Goal: Task Accomplishment & Management: Use online tool/utility

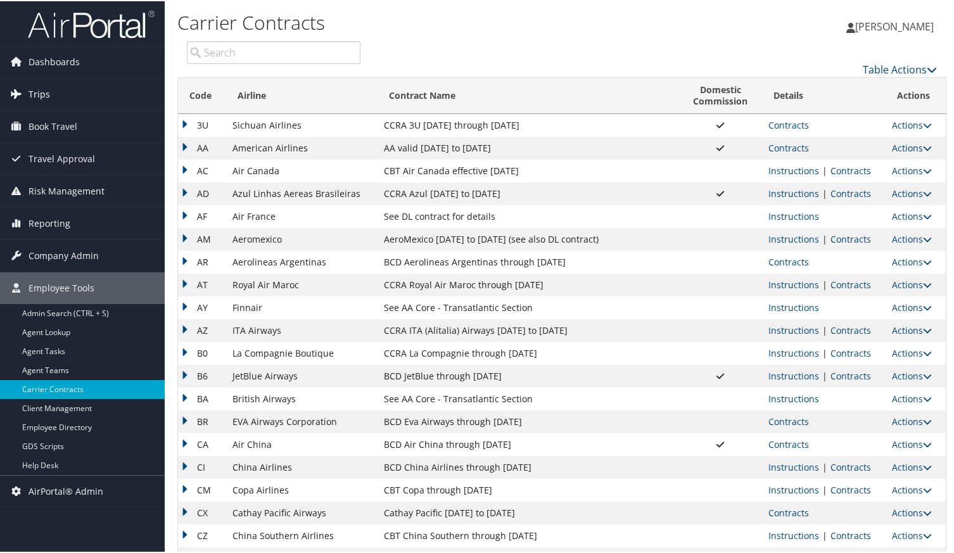
click at [54, 87] on link "Trips" at bounding box center [82, 93] width 165 height 32
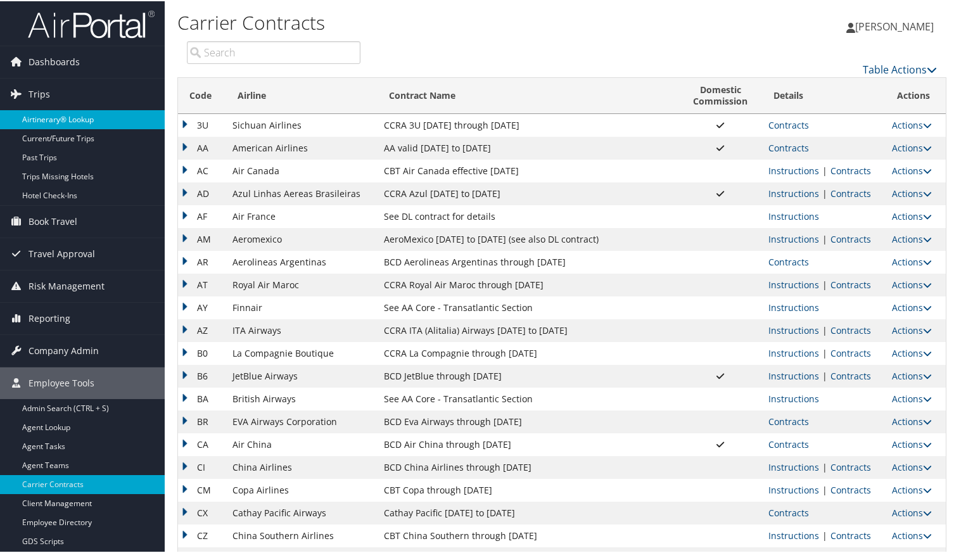
click at [52, 123] on link "Airtinerary® Lookup" at bounding box center [82, 118] width 165 height 19
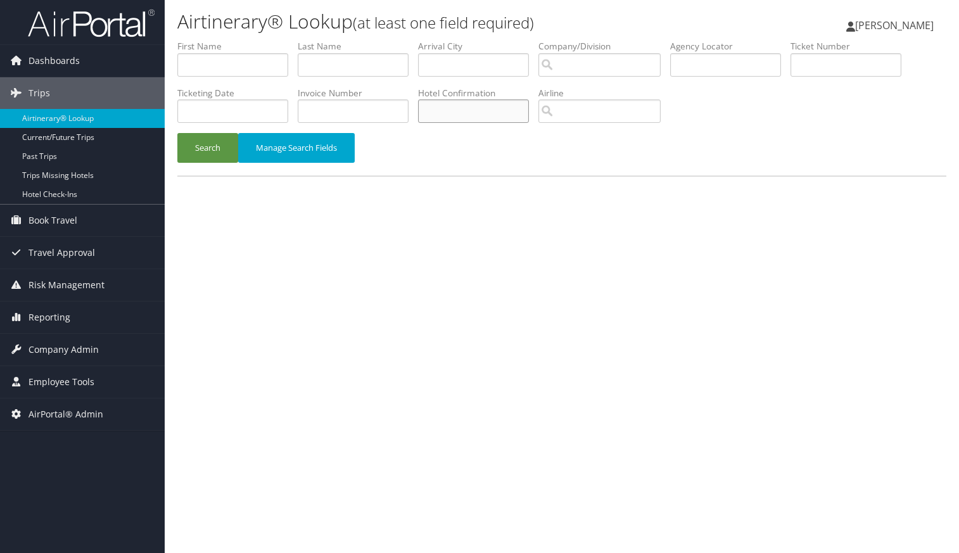
click at [442, 111] on input "text" at bounding box center [473, 110] width 111 height 23
paste input "31483B2105744"
type input "31483B2105744"
click at [212, 149] on button "Search" at bounding box center [207, 148] width 61 height 30
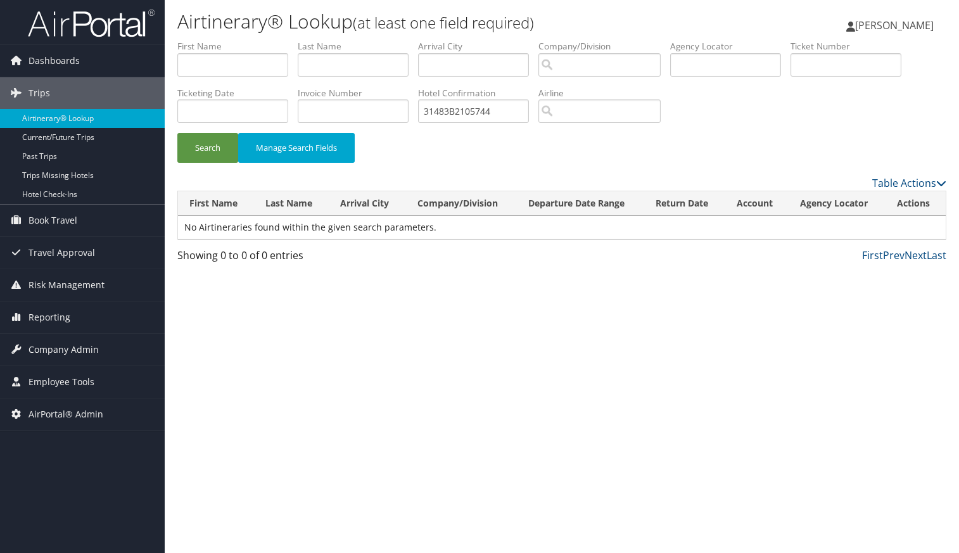
click at [303, 400] on div "Airtinerary® Lookup (at least one field required) [PERSON_NAME] [PERSON_NAME] M…" at bounding box center [562, 276] width 794 height 553
drag, startPoint x: 500, startPoint y: 111, endPoint x: 360, endPoint y: 97, distance: 140.7
click at [360, 40] on ul "First Name Last Name Departure City Arrival City Company/Division Airport/City …" at bounding box center [561, 40] width 769 height 0
click at [263, 72] on input "text" at bounding box center [232, 64] width 111 height 23
type input "Daniel"
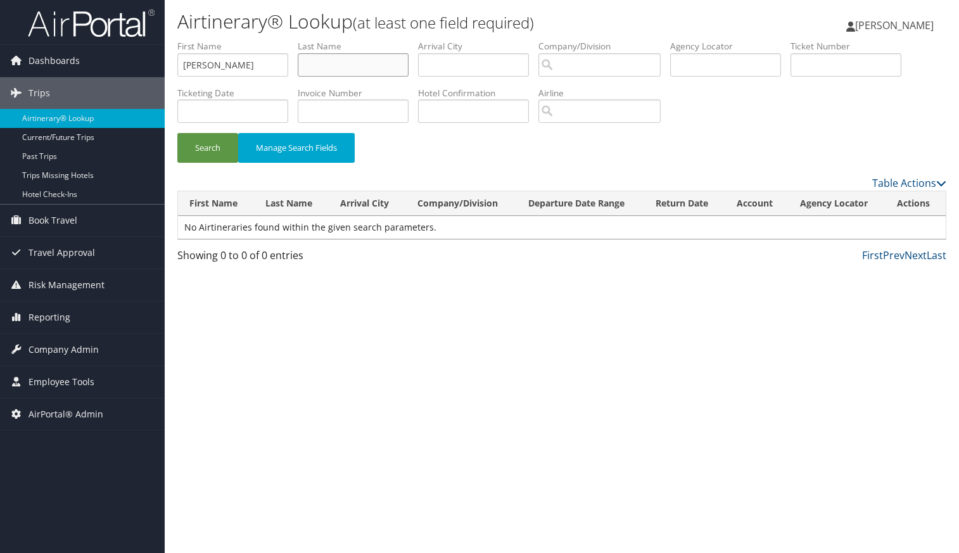
paste input "HART"
type input "HART"
click at [215, 150] on button "Search" at bounding box center [207, 148] width 61 height 30
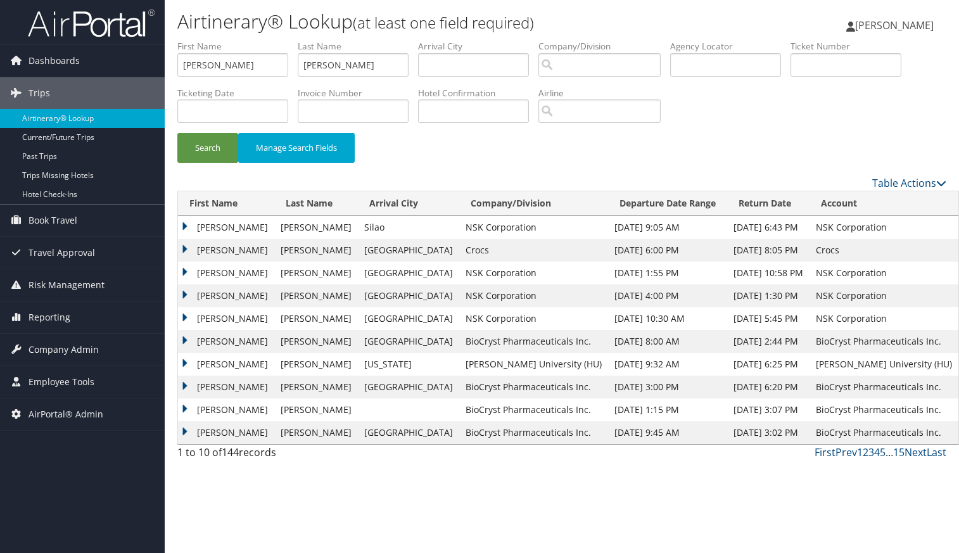
click at [185, 271] on td "DANIEL ROBERT" at bounding box center [226, 273] width 96 height 23
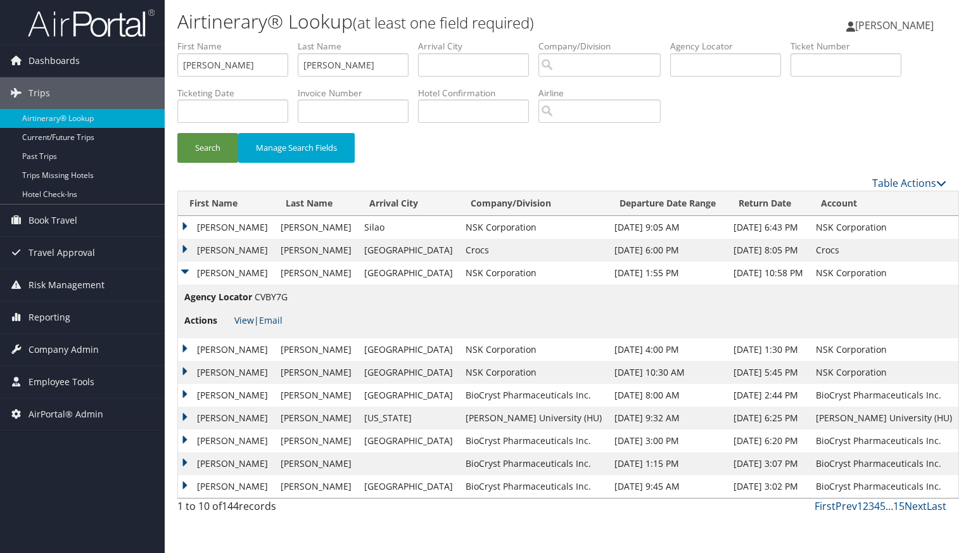
click at [244, 322] on link "View" at bounding box center [244, 320] width 20 height 12
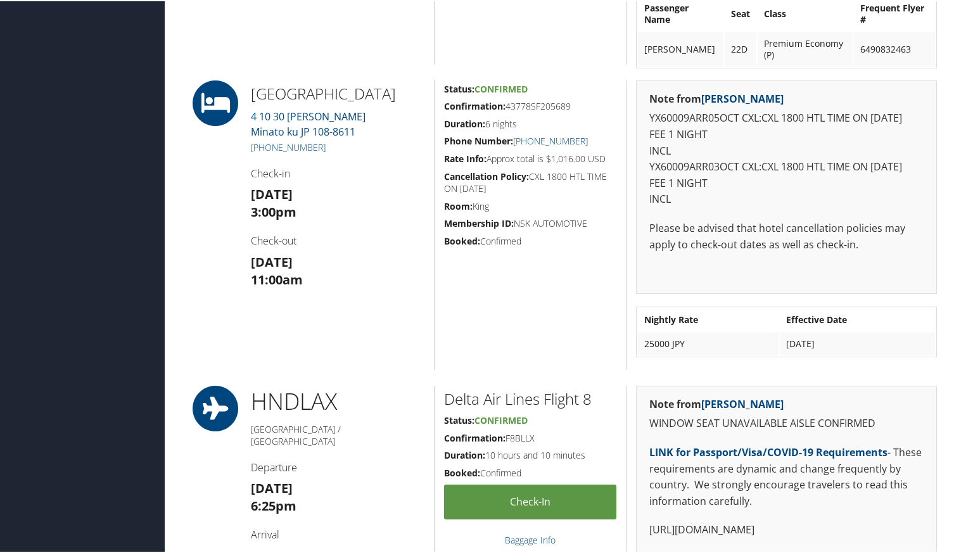
scroll to position [844, 0]
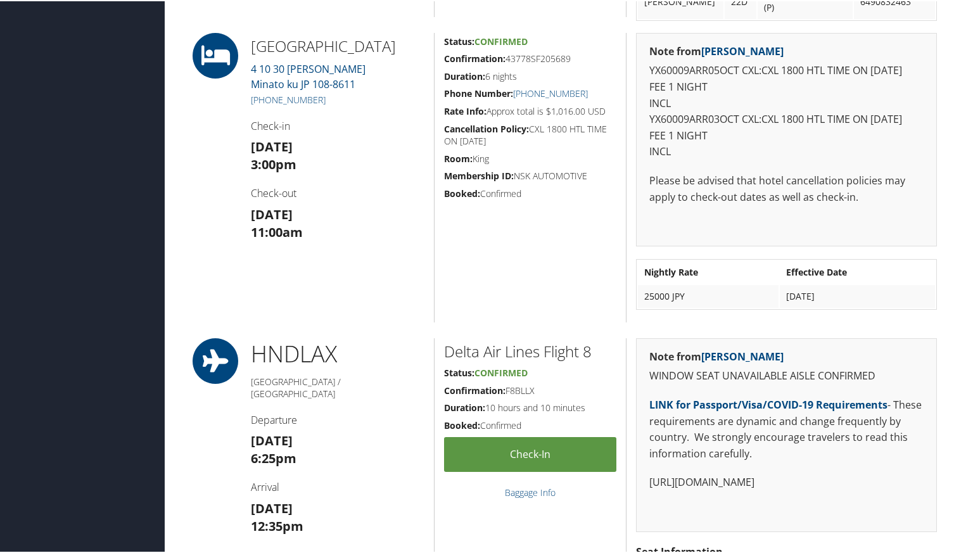
click at [16, 76] on div "Dashboards AirPortal 360™ (Manager) AirPortal 360™ (Agent) My Travel Dashboard …" at bounding box center [479, 420] width 959 height 2528
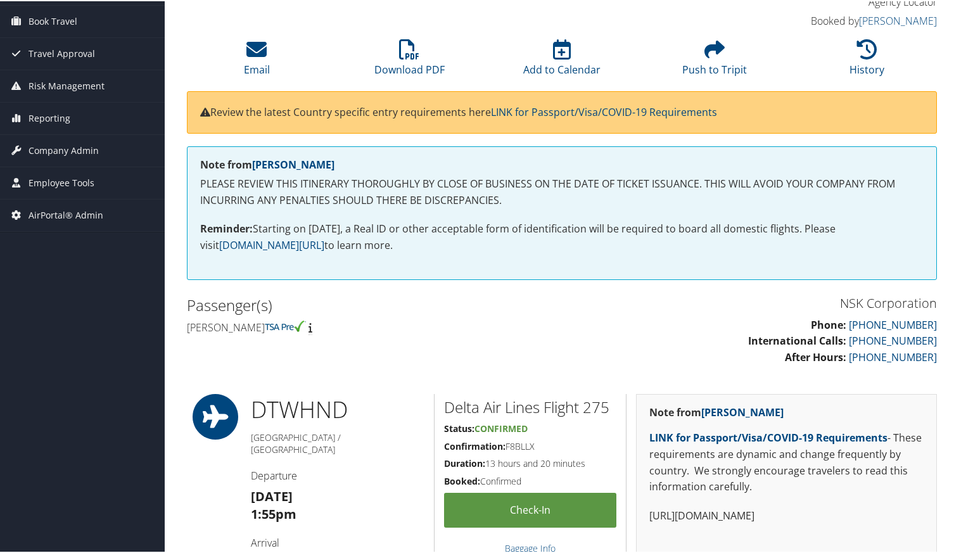
scroll to position [0, 0]
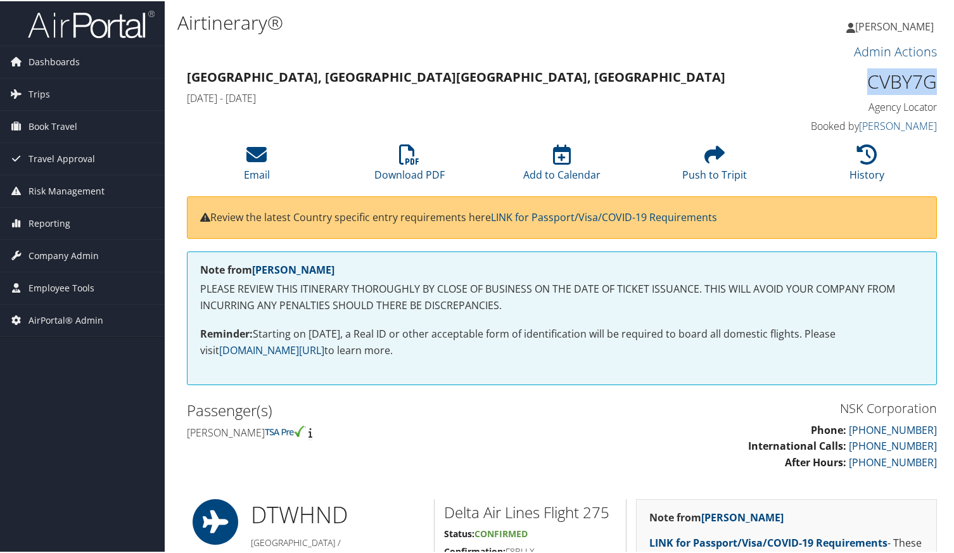
drag, startPoint x: 935, startPoint y: 84, endPoint x: 846, endPoint y: 76, distance: 89.6
click at [846, 76] on div "CVBY7G Agency Locator Agency Locator CVBY7G Booked by [PERSON_NAME] Booked by […" at bounding box center [850, 101] width 193 height 72
copy h1 "CVBY7G"
